Goal: Transaction & Acquisition: Purchase product/service

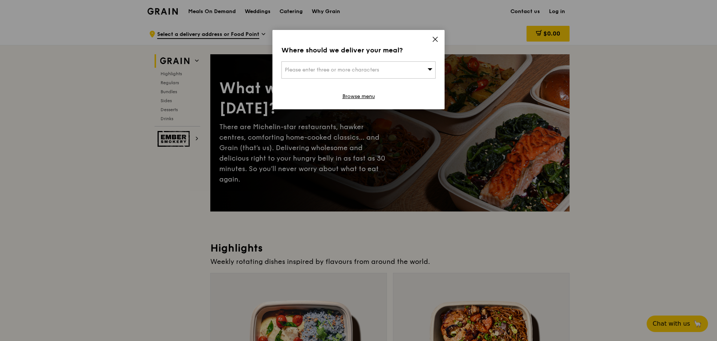
click at [435, 42] on icon at bounding box center [435, 39] width 7 height 7
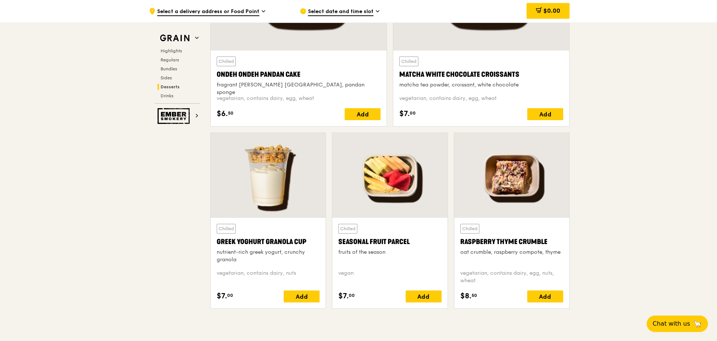
scroll to position [2282, 0]
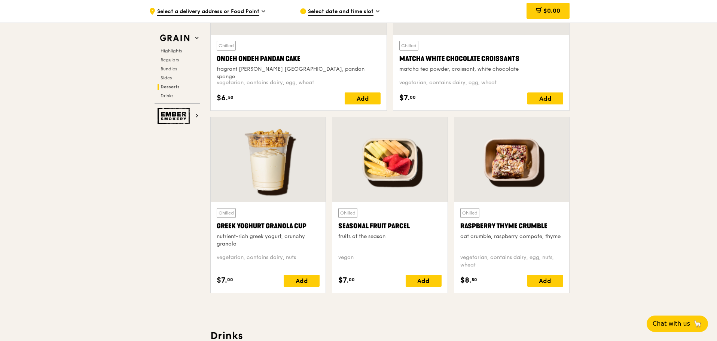
click at [177, 63] on div "Highlights Regulars Bundles Sides Desserts Drinks" at bounding box center [178, 73] width 46 height 51
click at [175, 59] on span "Regulars" at bounding box center [171, 59] width 20 height 5
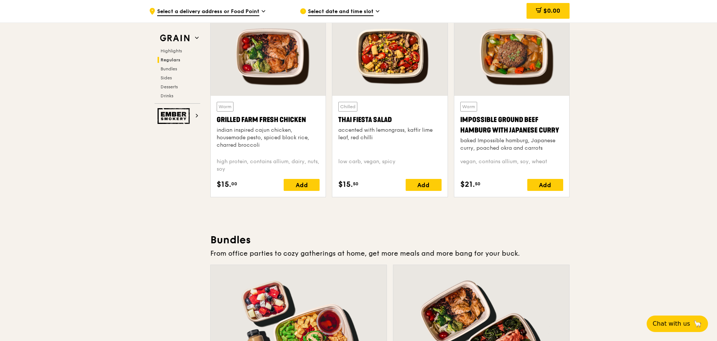
scroll to position [896, 0]
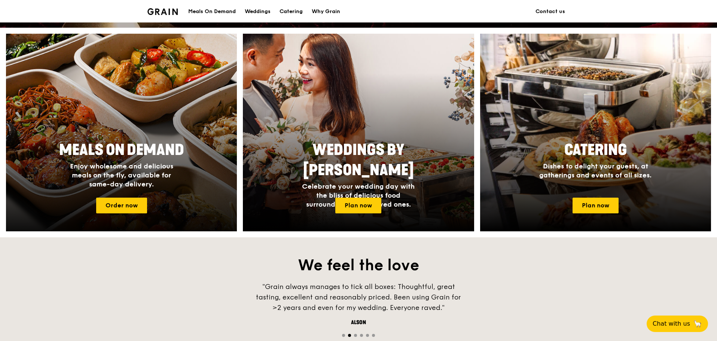
scroll to position [299, 0]
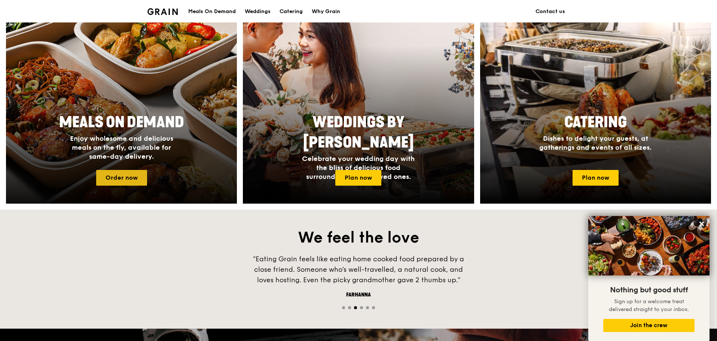
click at [131, 184] on link "Order now" at bounding box center [121, 178] width 51 height 16
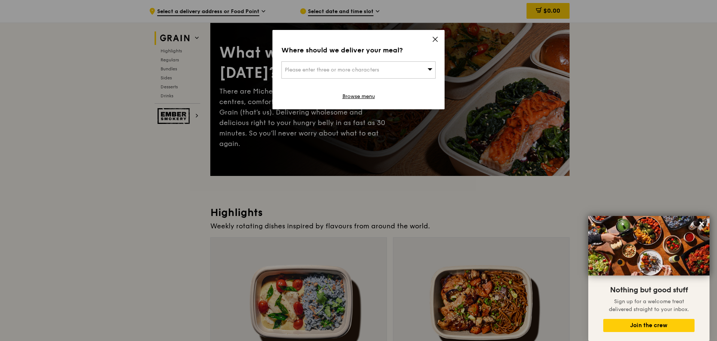
scroll to position [37, 0]
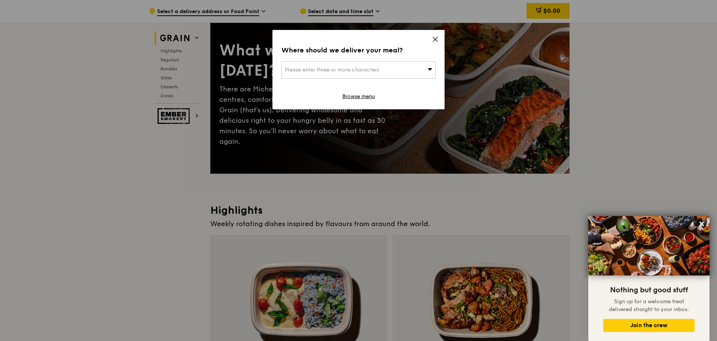
click at [435, 33] on div "Where should we deliver your meal? Please enter three or more characters Browse…" at bounding box center [358, 69] width 172 height 79
click at [435, 39] on icon at bounding box center [435, 39] width 4 height 4
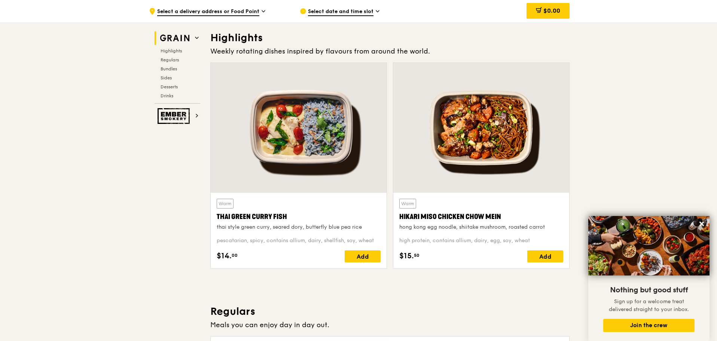
scroll to position [262, 0]
